Goal: Navigation & Orientation: Find specific page/section

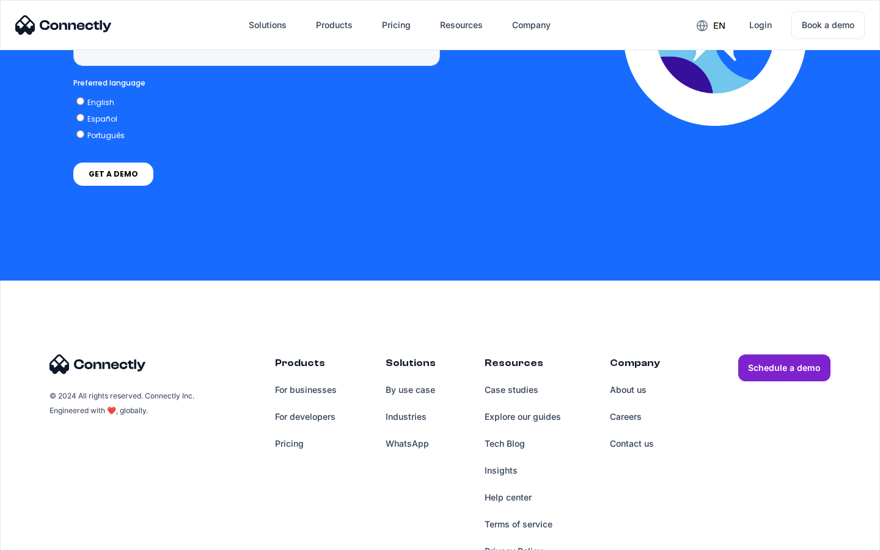
scroll to position [3111, 0]
